Goal: Task Accomplishment & Management: Manage account settings

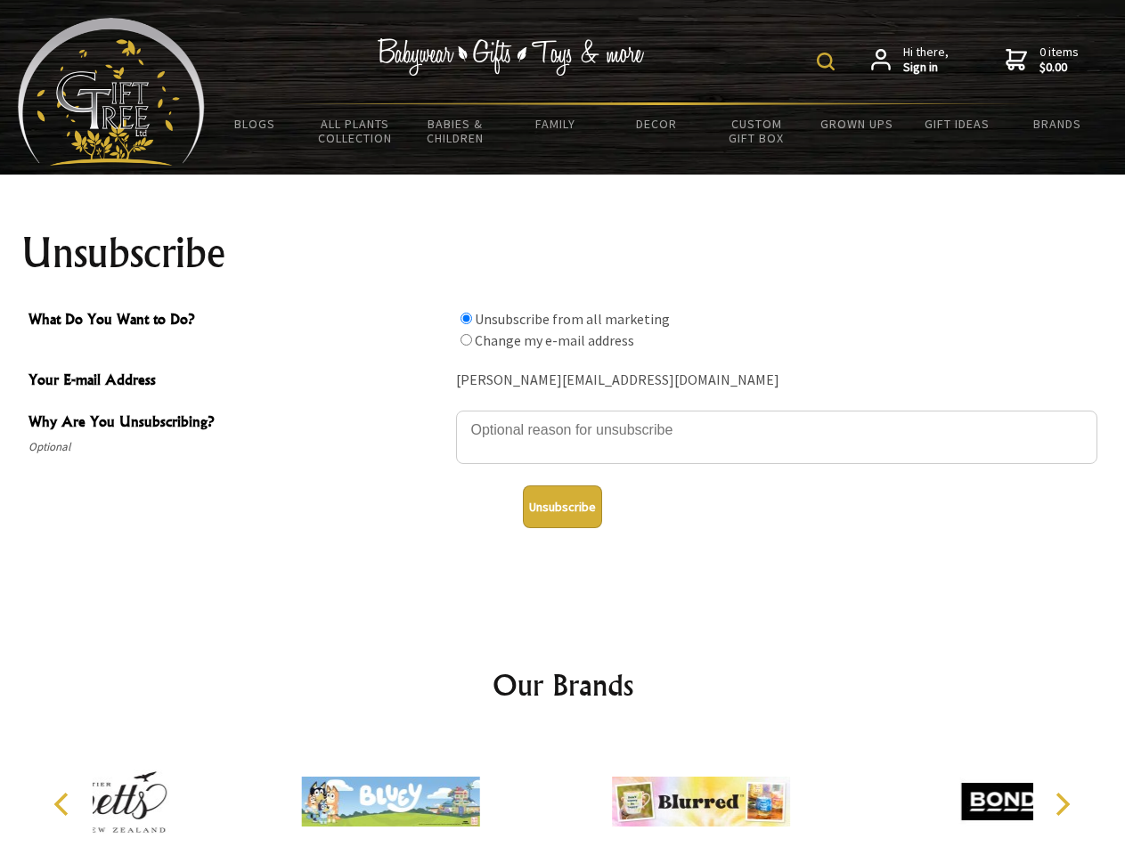
click at [829, 61] on img at bounding box center [826, 62] width 18 height 18
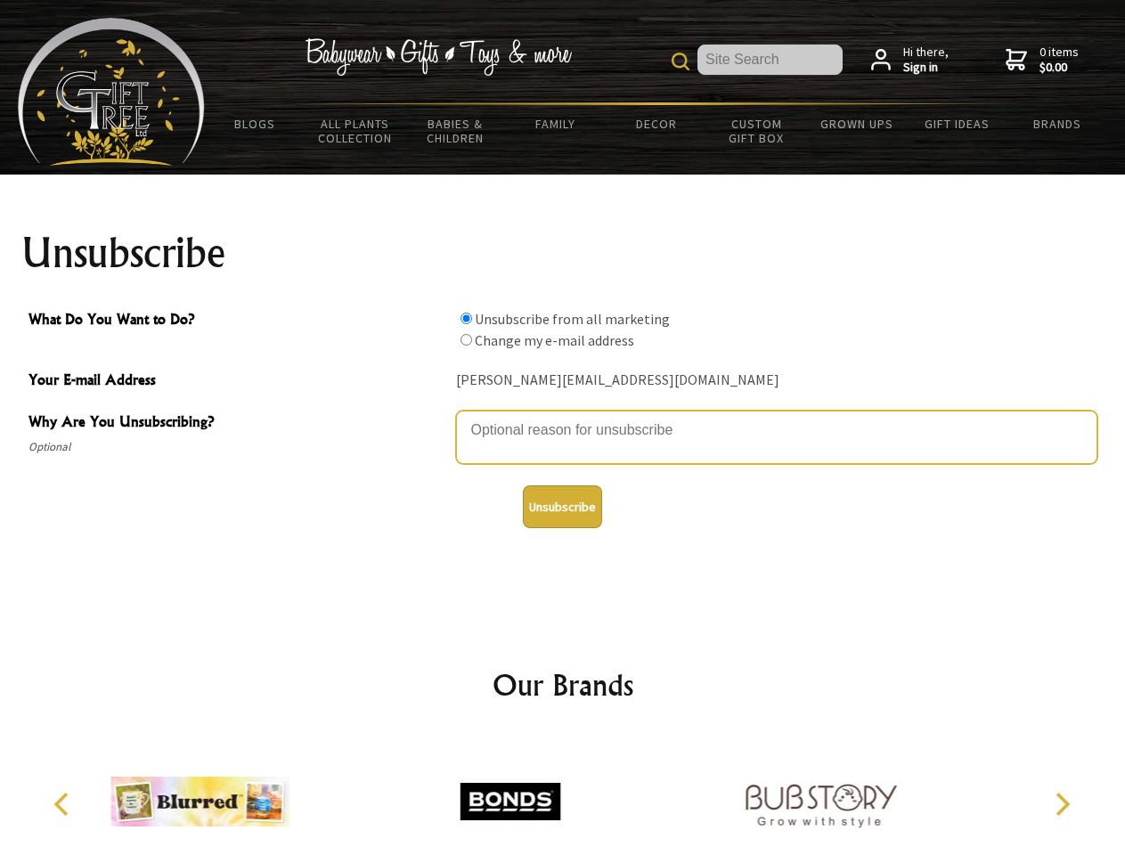
click at [563, 417] on textarea "Why Are You Unsubscribing?" at bounding box center [777, 437] width 642 height 53
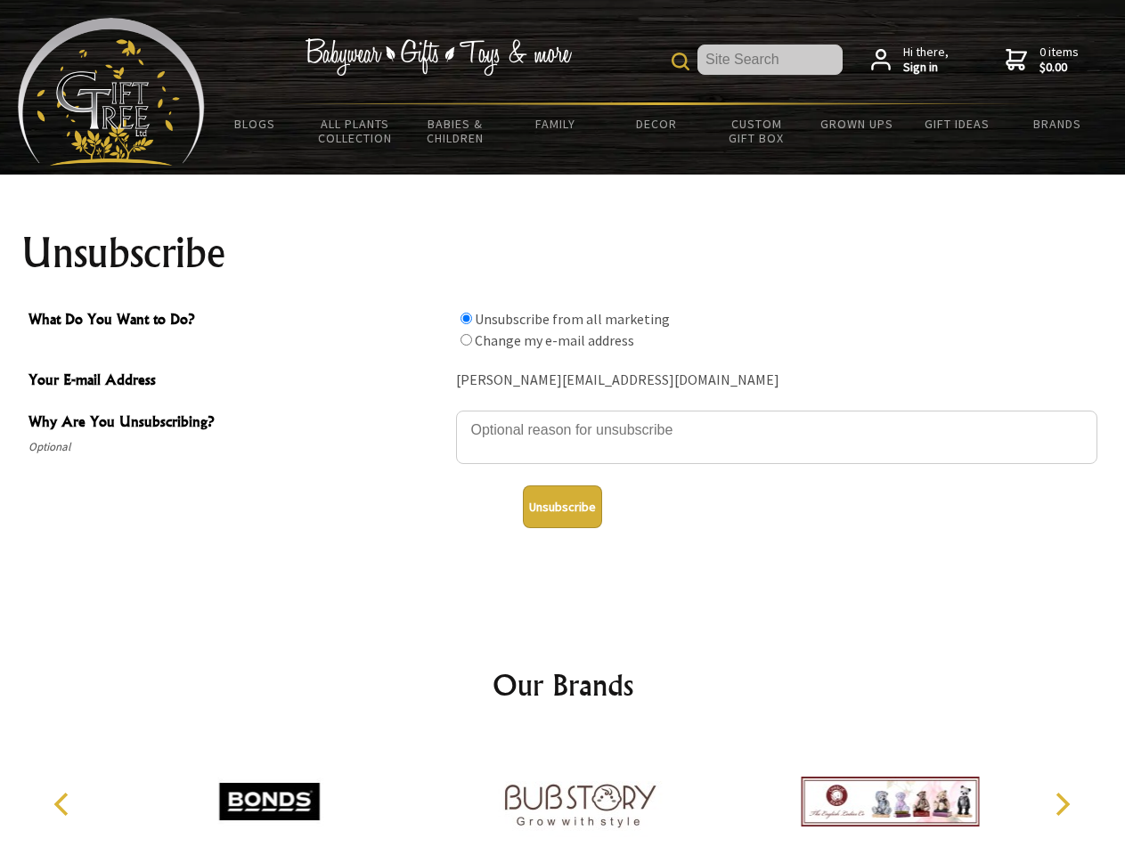
click at [466, 318] on input "What Do You Want to Do?" at bounding box center [467, 319] width 12 height 12
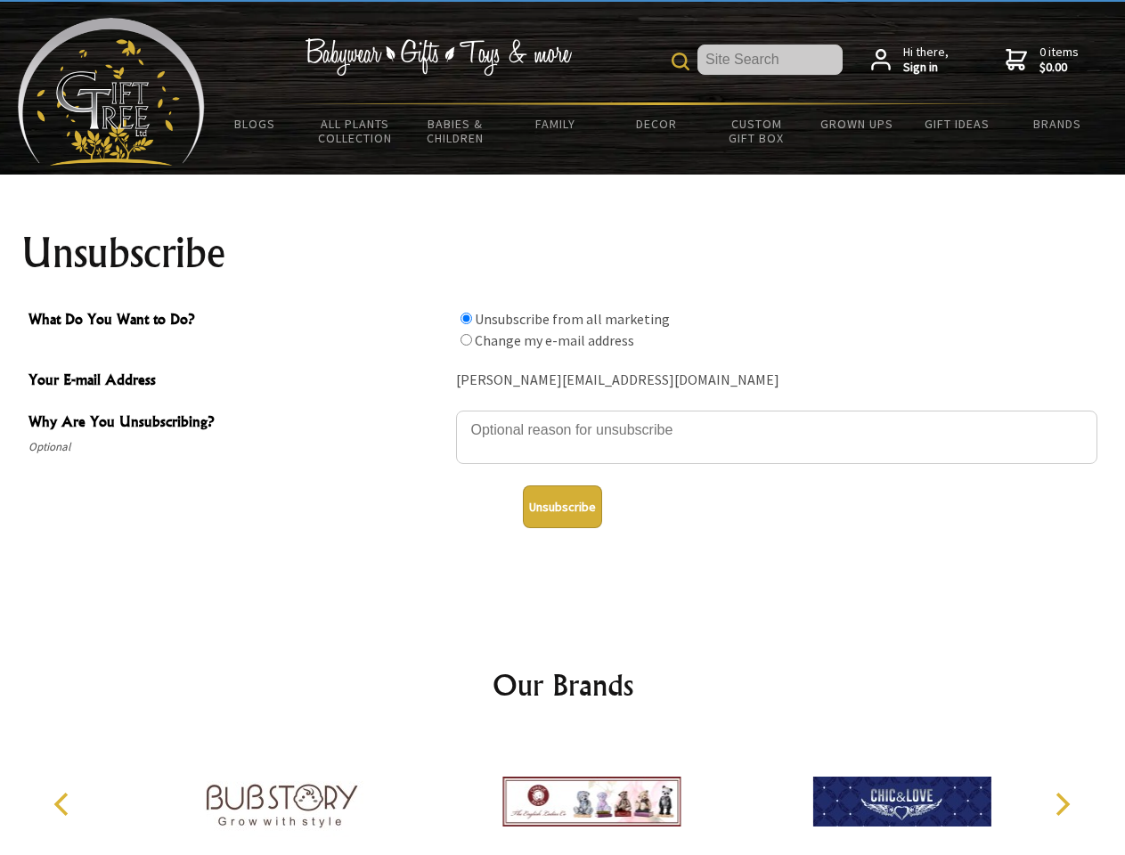
click at [466, 339] on input "What Do You Want to Do?" at bounding box center [467, 340] width 12 height 12
radio input "true"
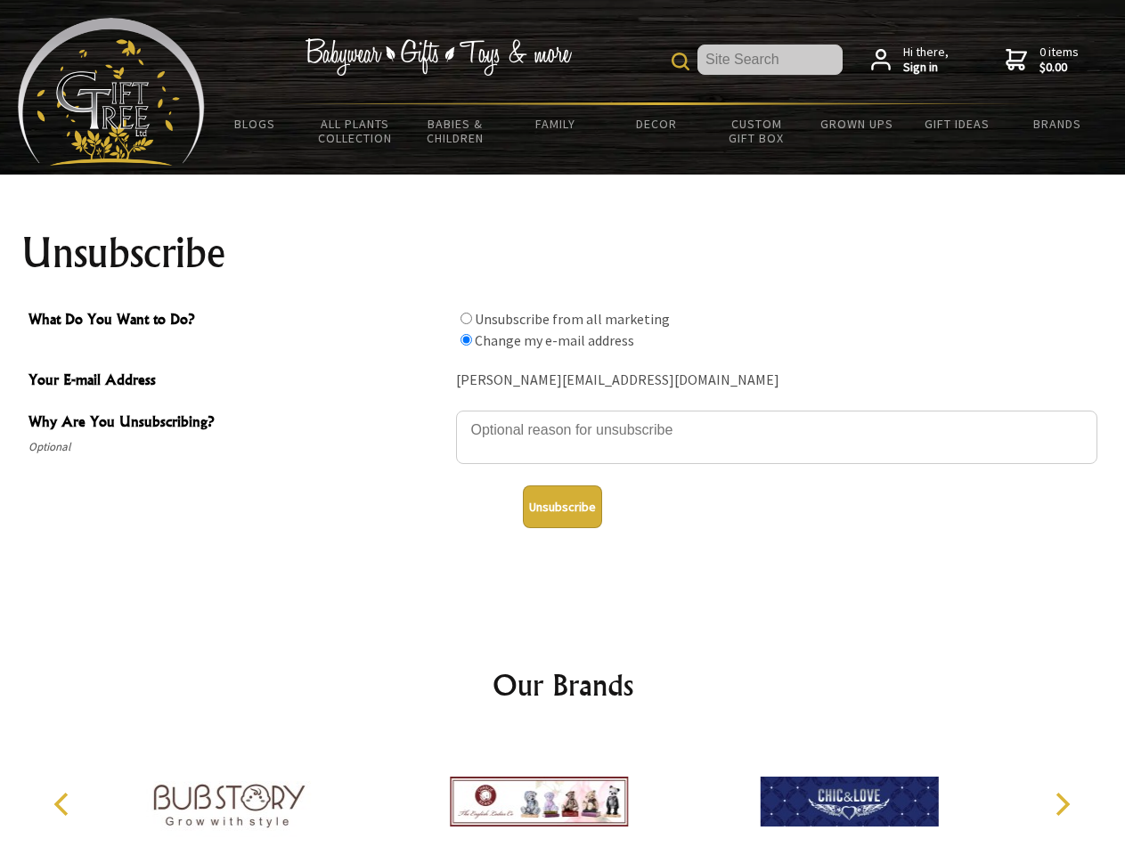
click at [562, 507] on button "Unsubscribe" at bounding box center [562, 507] width 79 height 43
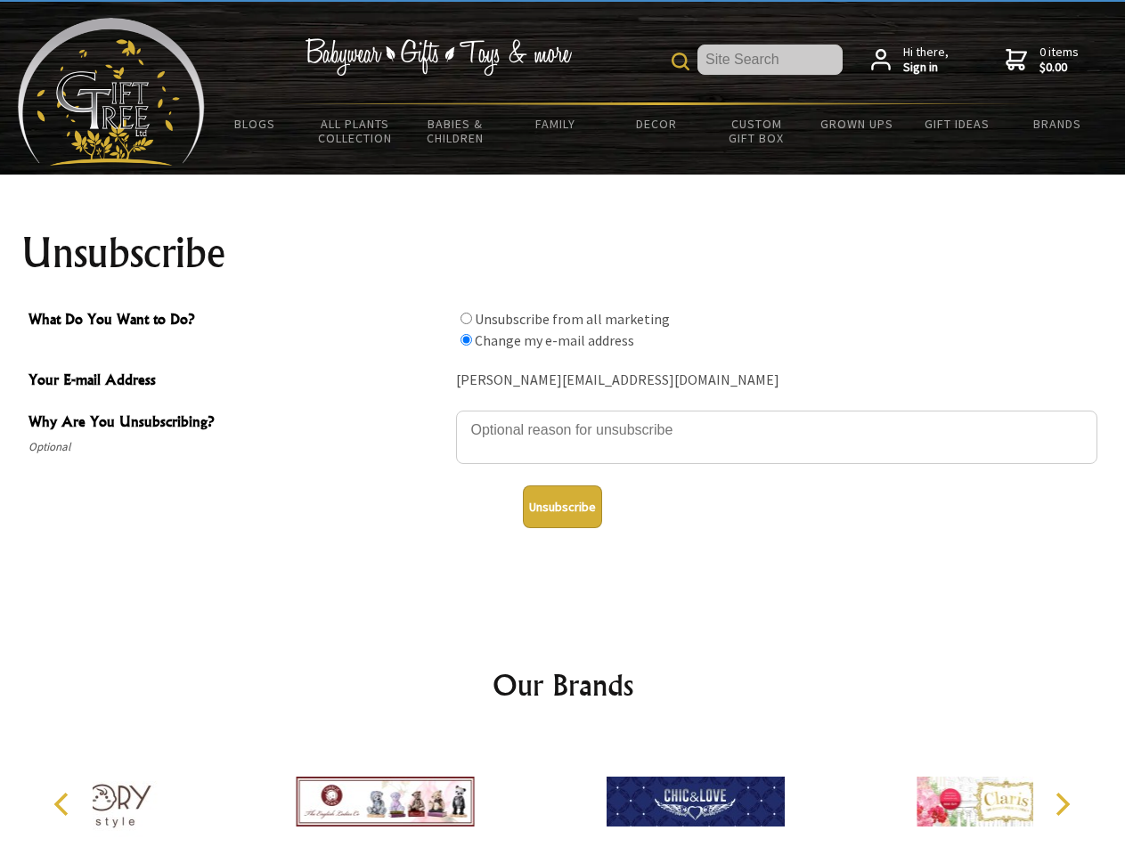
click at [64, 805] on icon "Previous" at bounding box center [63, 804] width 23 height 23
click at [1062, 805] on icon "Next" at bounding box center [1061, 804] width 23 height 23
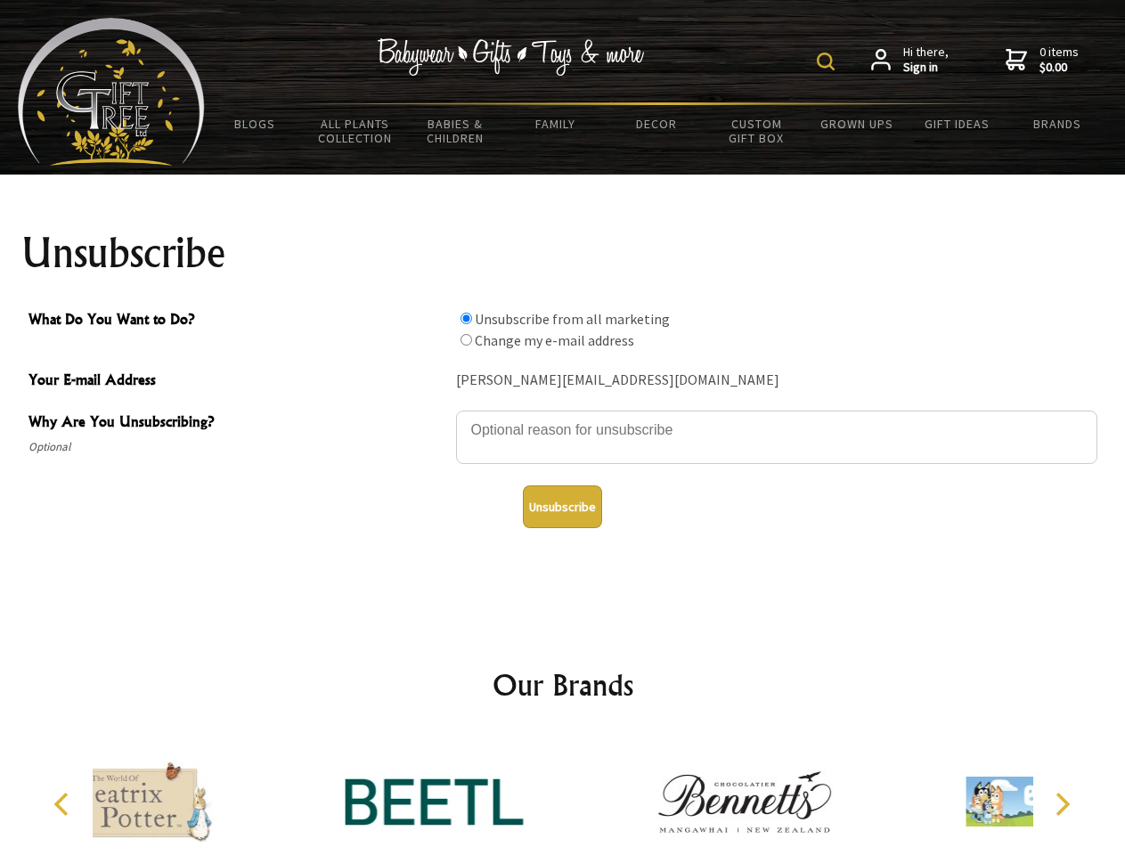
click at [829, 61] on img at bounding box center [826, 62] width 18 height 18
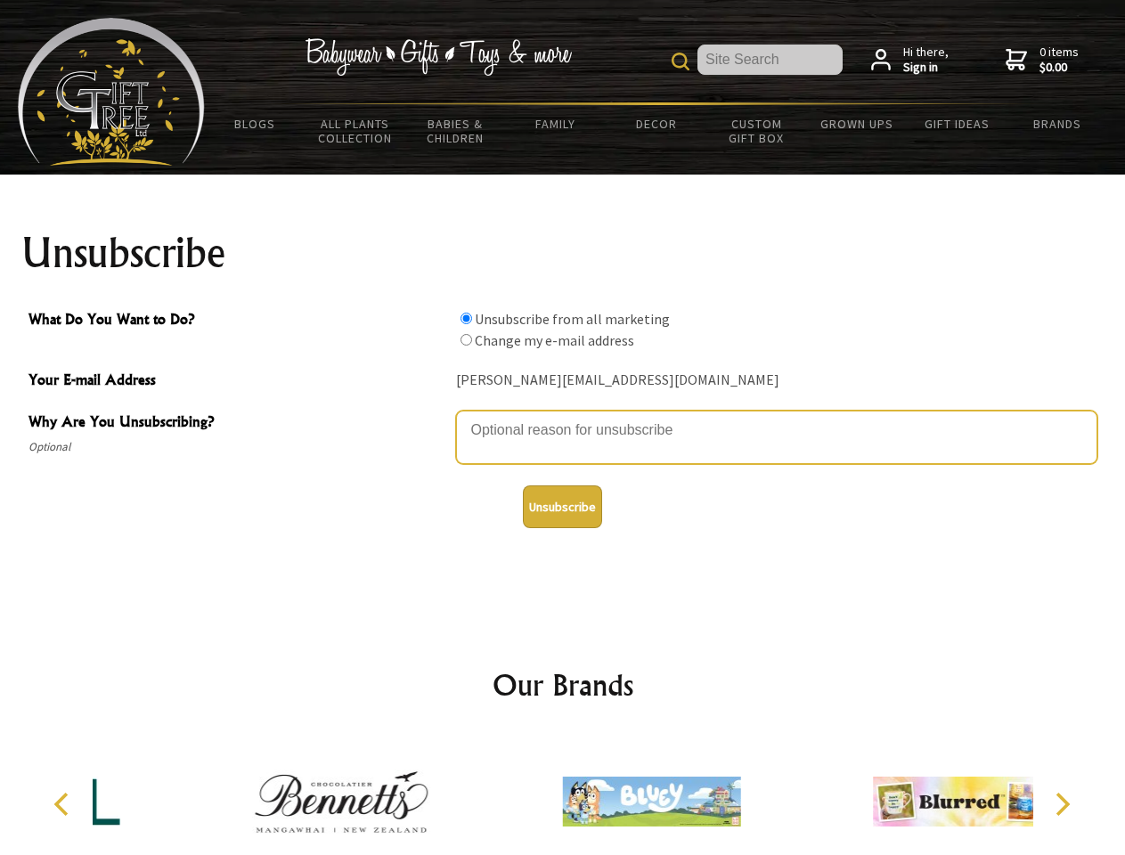
click at [563, 417] on textarea "Why Are You Unsubscribing?" at bounding box center [777, 437] width 642 height 53
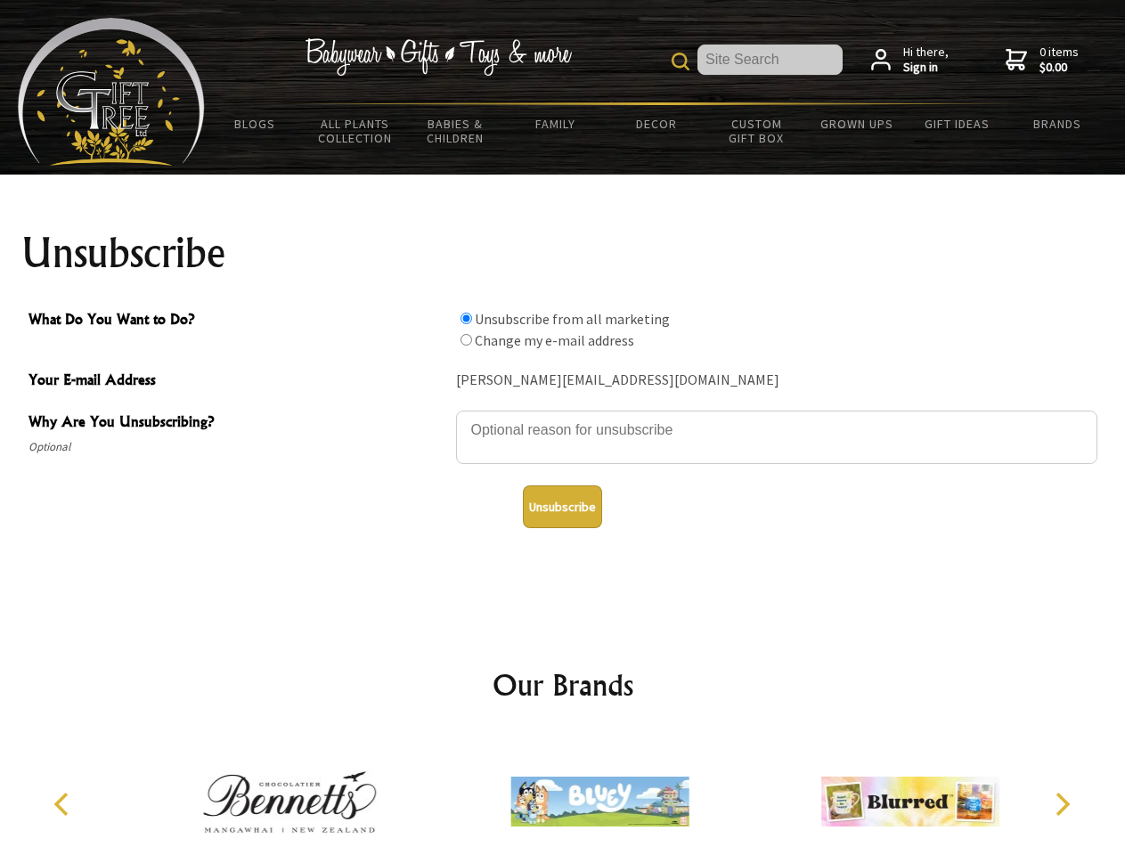
click at [466, 318] on input "What Do You Want to Do?" at bounding box center [467, 319] width 12 height 12
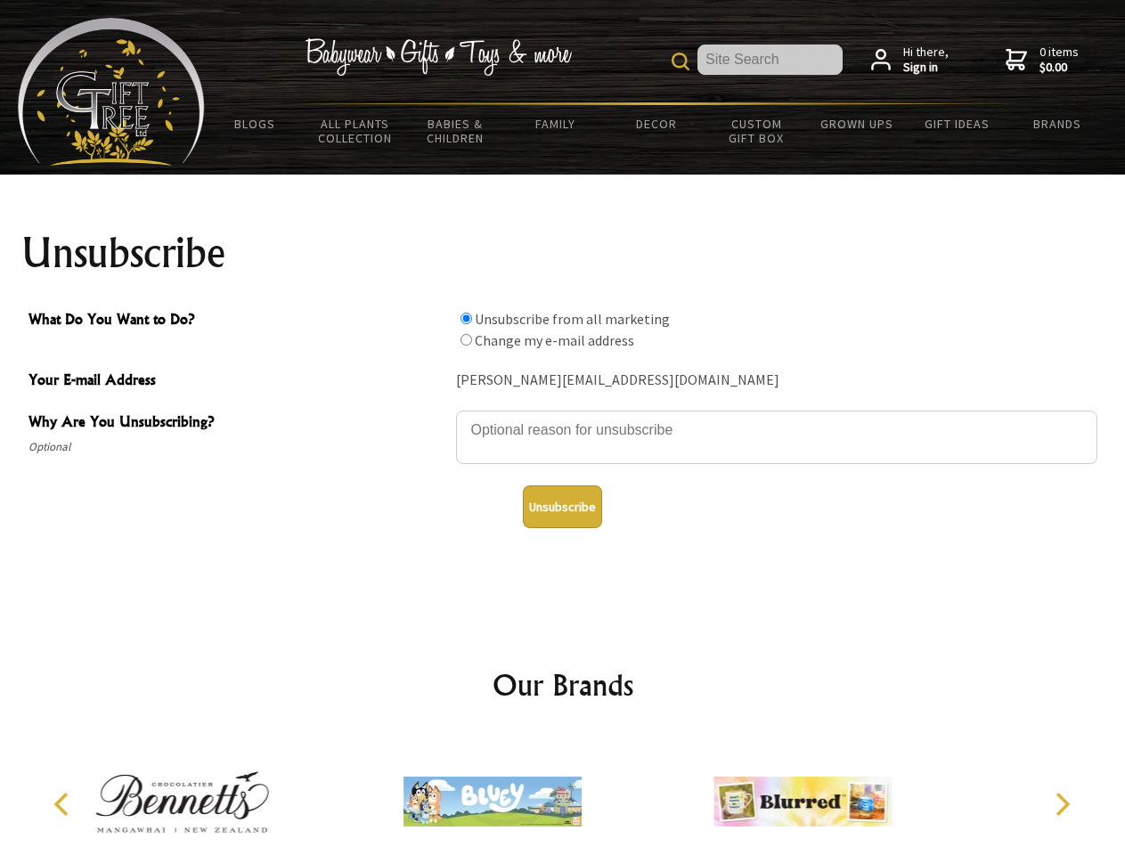
click at [466, 339] on input "What Do You Want to Do?" at bounding box center [467, 340] width 12 height 12
radio input "true"
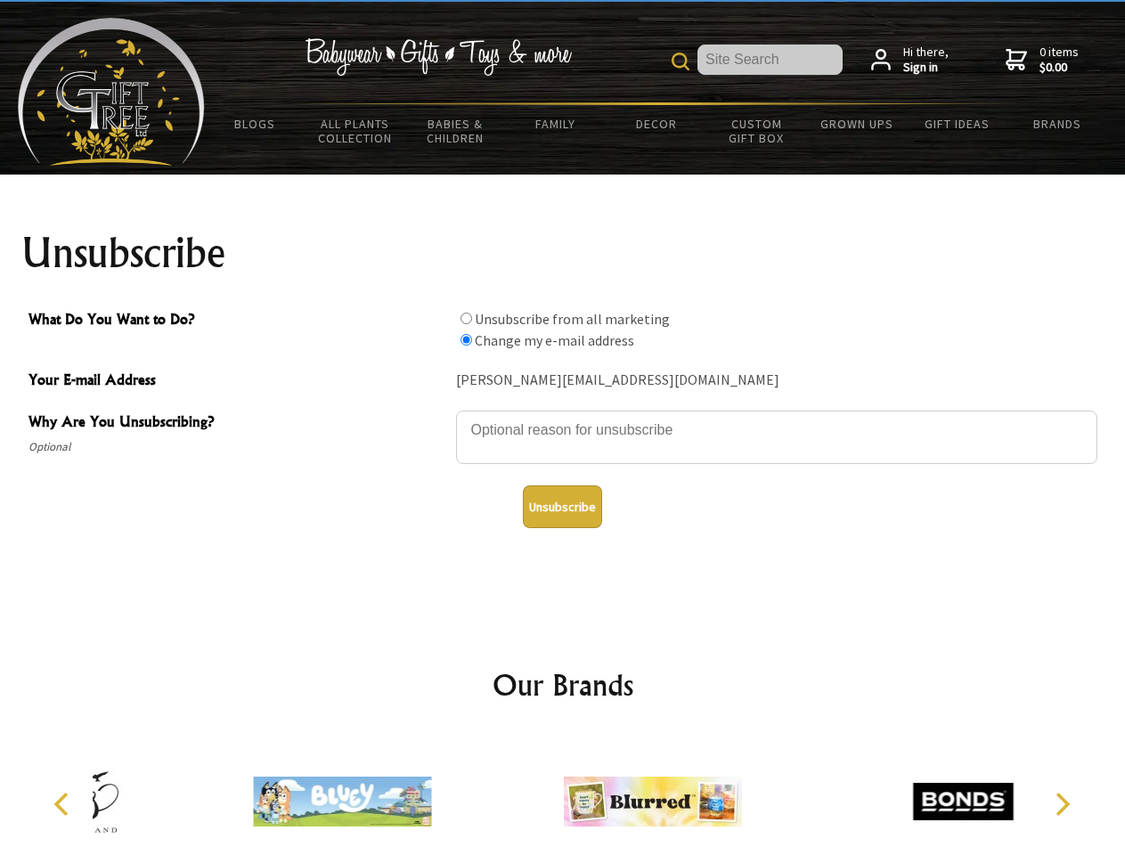
click at [562, 507] on button "Unsubscribe" at bounding box center [562, 507] width 79 height 43
click at [564, 795] on img at bounding box center [653, 802] width 178 height 134
click at [64, 805] on icon "Previous" at bounding box center [63, 804] width 23 height 23
click at [1062, 805] on icon "Next" at bounding box center [1061, 804] width 23 height 23
